Goal: Transaction & Acquisition: Obtain resource

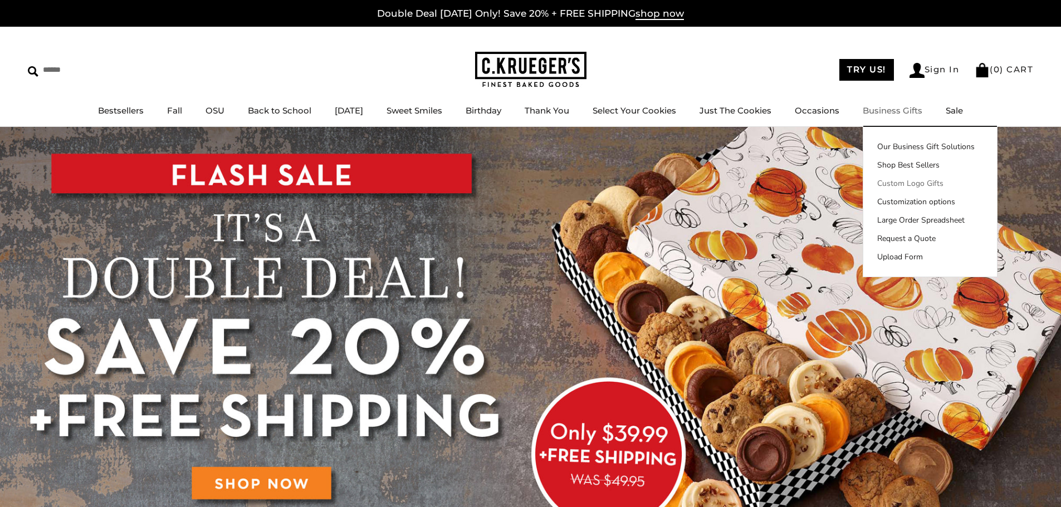
click at [928, 184] on link "Custom Logo Gifts" at bounding box center [930, 184] width 134 height 12
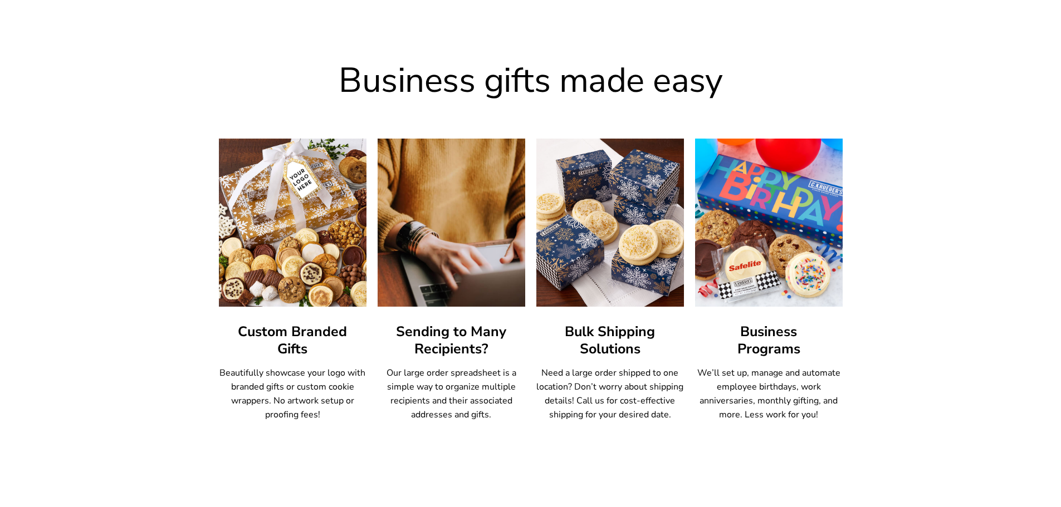
click at [309, 250] on img at bounding box center [292, 222] width 163 height 185
click at [319, 262] on img at bounding box center [292, 222] width 163 height 185
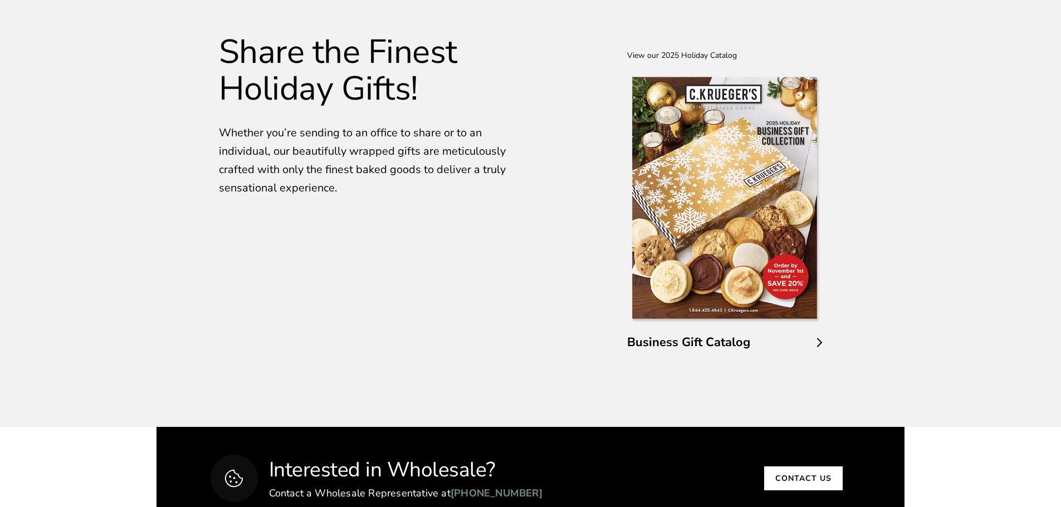
scroll to position [1928, 0]
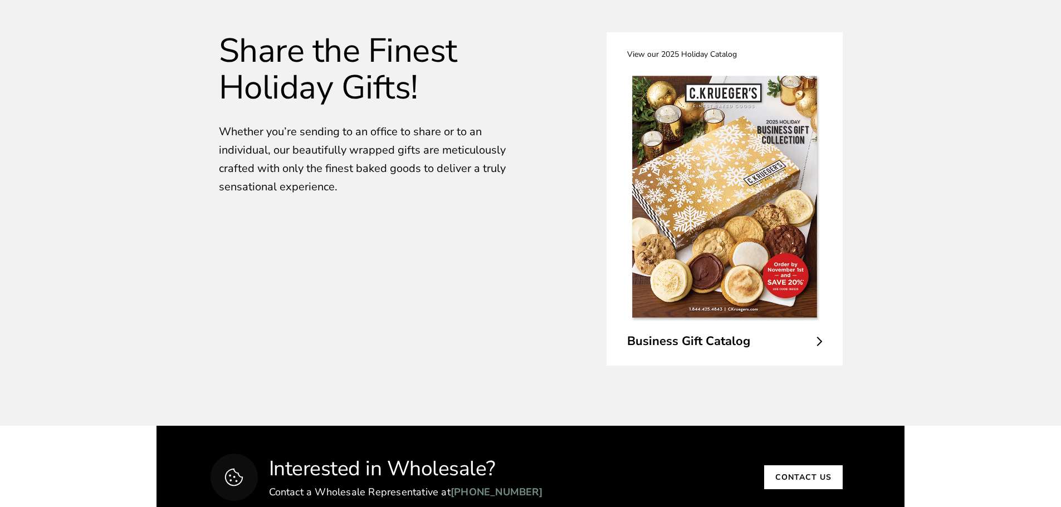
click at [757, 334] on span "Business Gift Catalog" at bounding box center [724, 341] width 195 height 17
